Goal: Task Accomplishment & Management: Complete application form

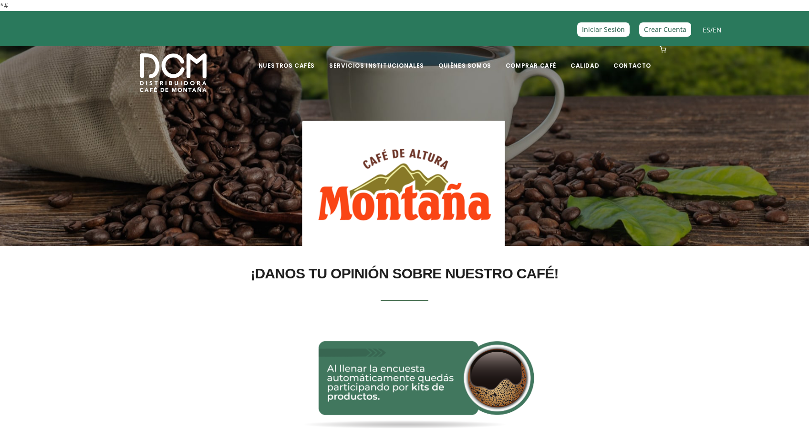
click at [173, 69] on img at bounding box center [173, 72] width 67 height 39
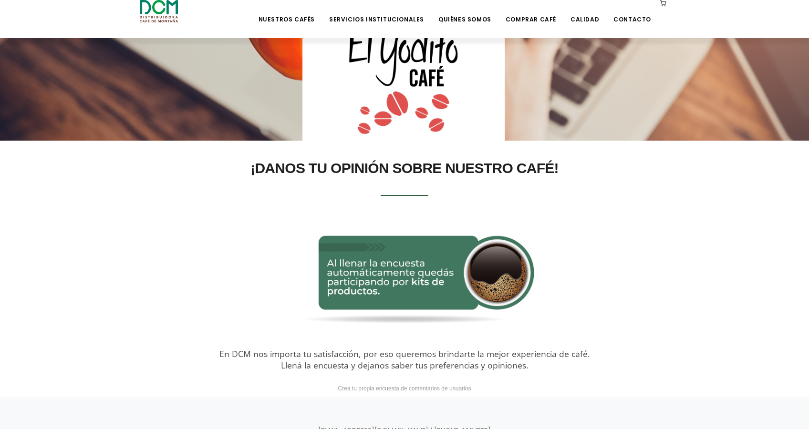
scroll to position [72, 0]
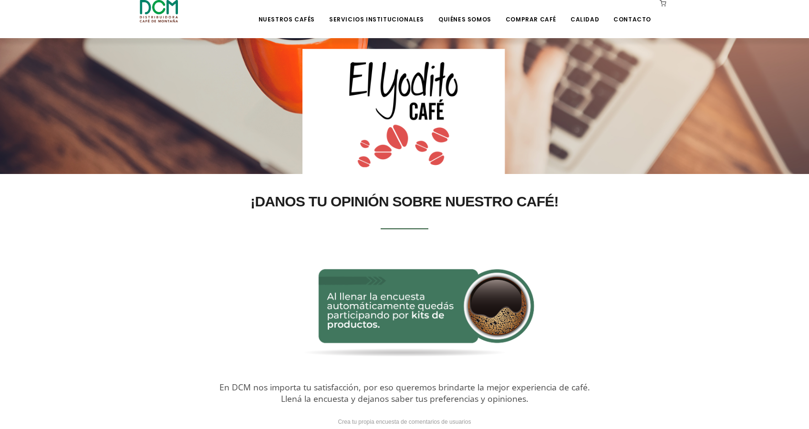
click at [389, 304] on img at bounding box center [404, 313] width 442 height 138
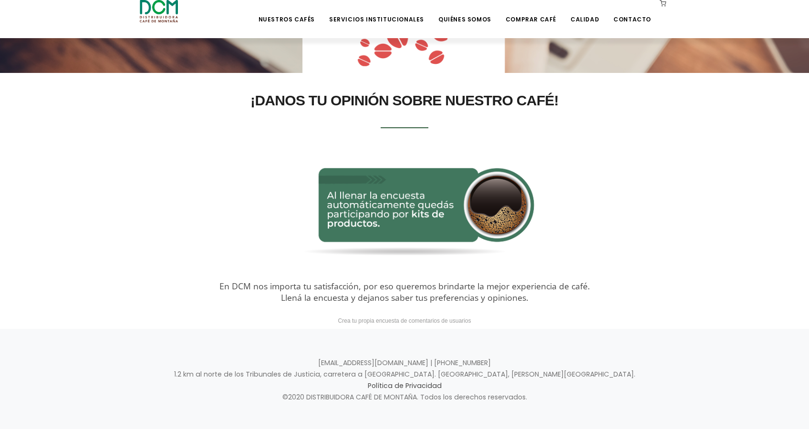
scroll to position [184, 0]
